Goal: Transaction & Acquisition: Purchase product/service

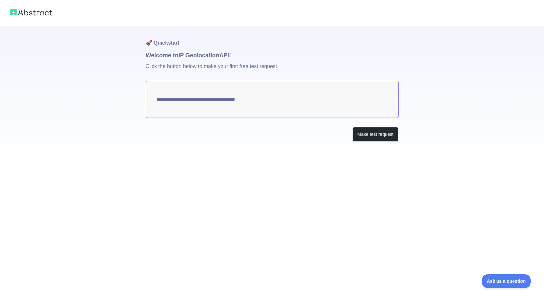
type textarea "**********"
click at [367, 135] on button "Make test request" at bounding box center [375, 134] width 46 height 15
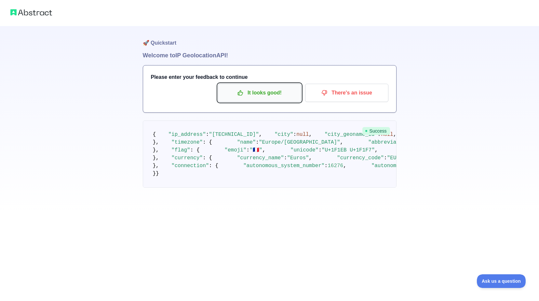
click at [258, 98] on p "It looks good!" at bounding box center [260, 92] width 74 height 11
